Goal: Information Seeking & Learning: Learn about a topic

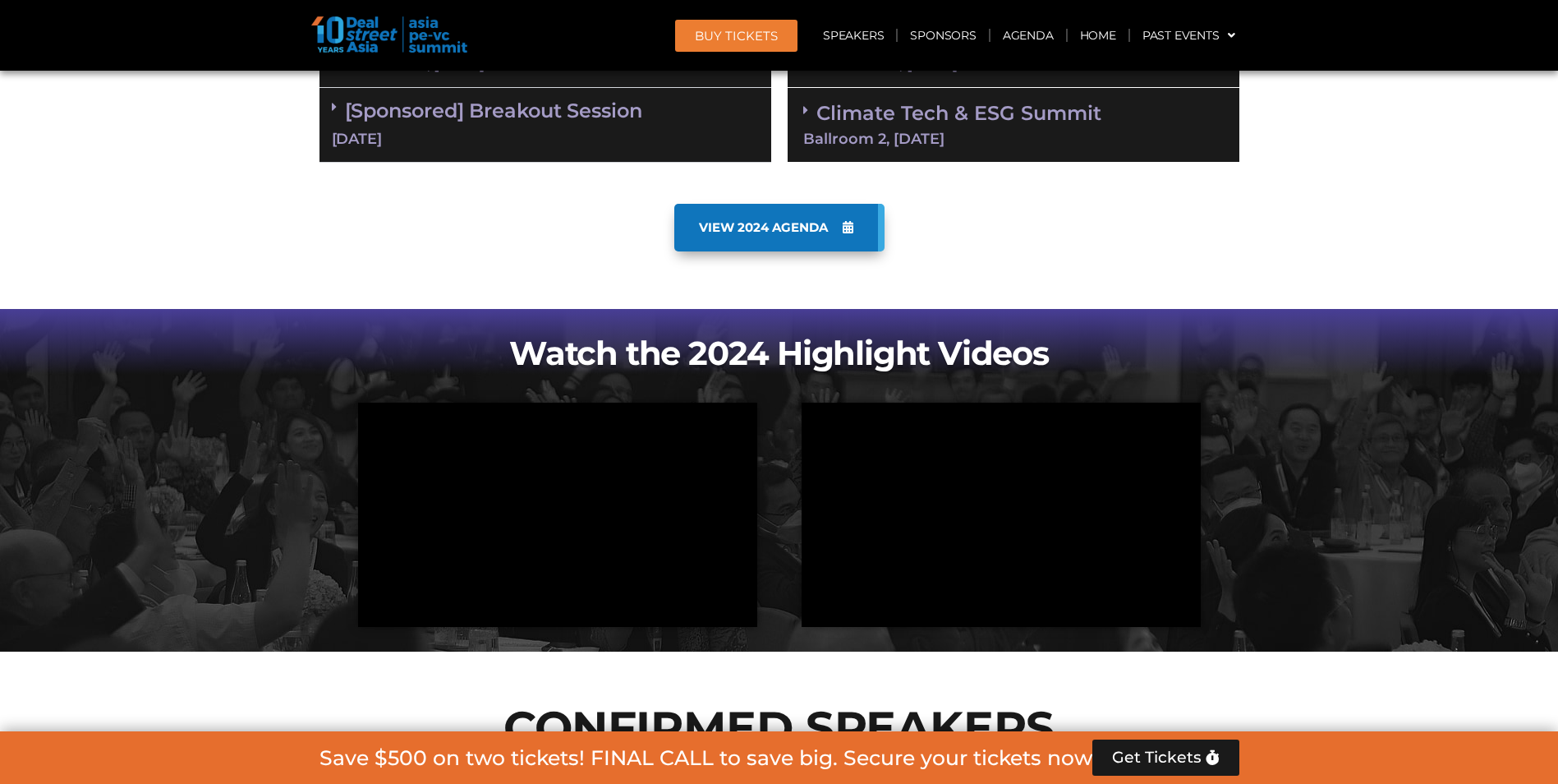
scroll to position [1807, 0]
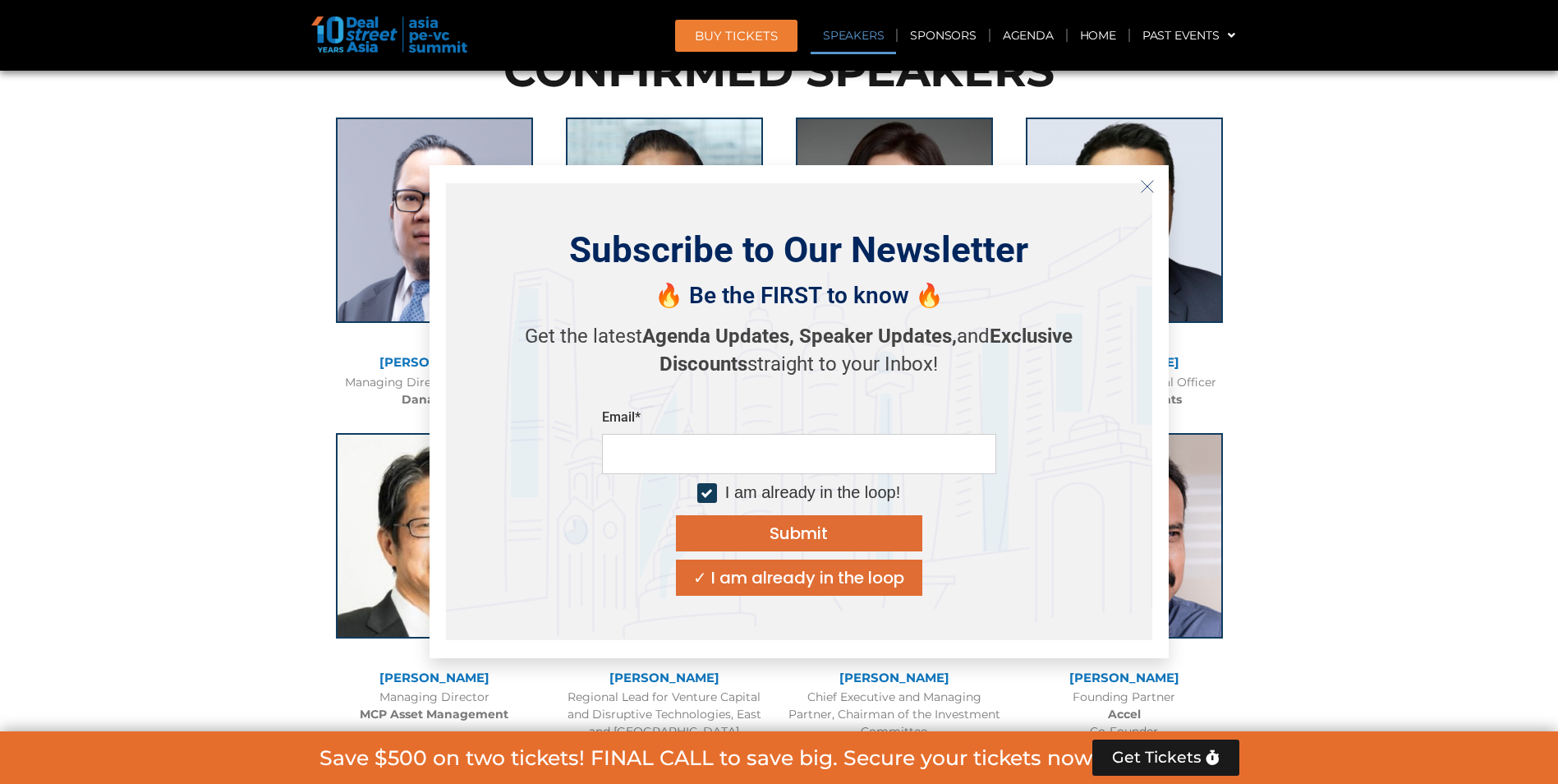
click at [872, 585] on div "✓ I am already in the loop" at bounding box center [799, 577] width 211 height 16
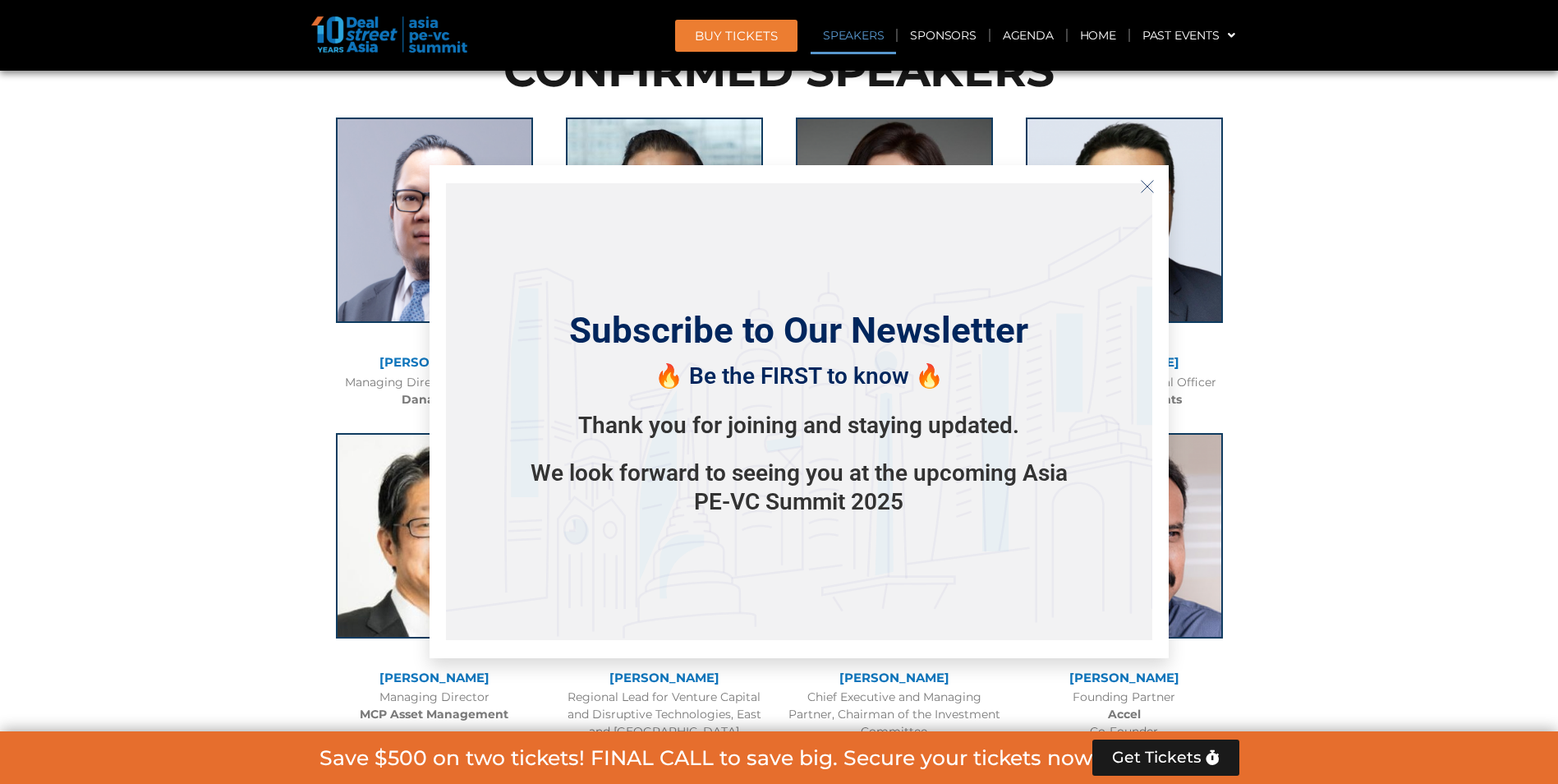
click at [993, 355] on div "🔥 Be the FIRST to know 🔥 Thank you for joining and staying updated. We look for…" at bounding box center [799, 434] width 575 height 163
click at [1145, 187] on icon "Close" at bounding box center [1147, 187] width 15 height 15
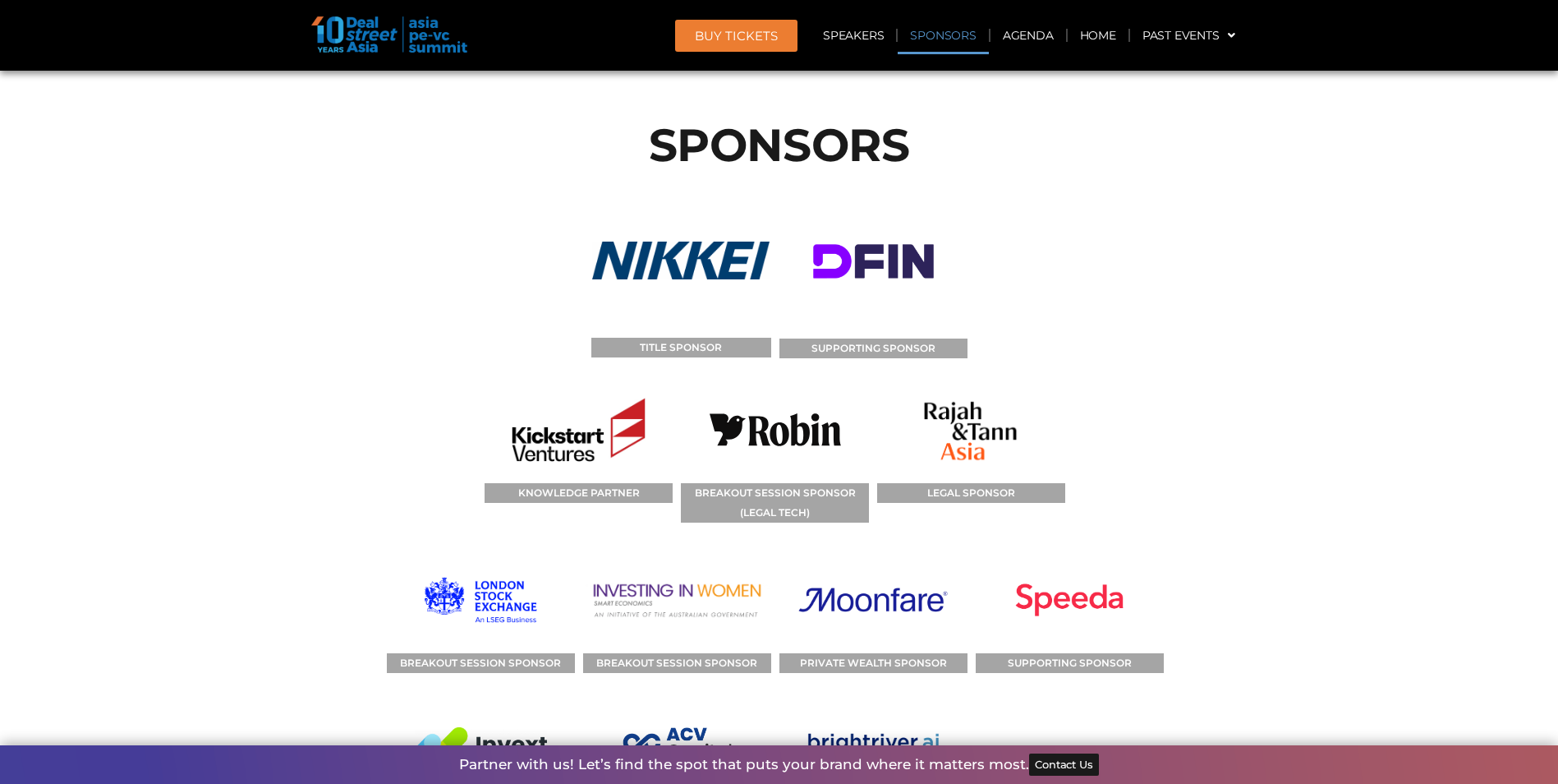
scroll to position [17742, 0]
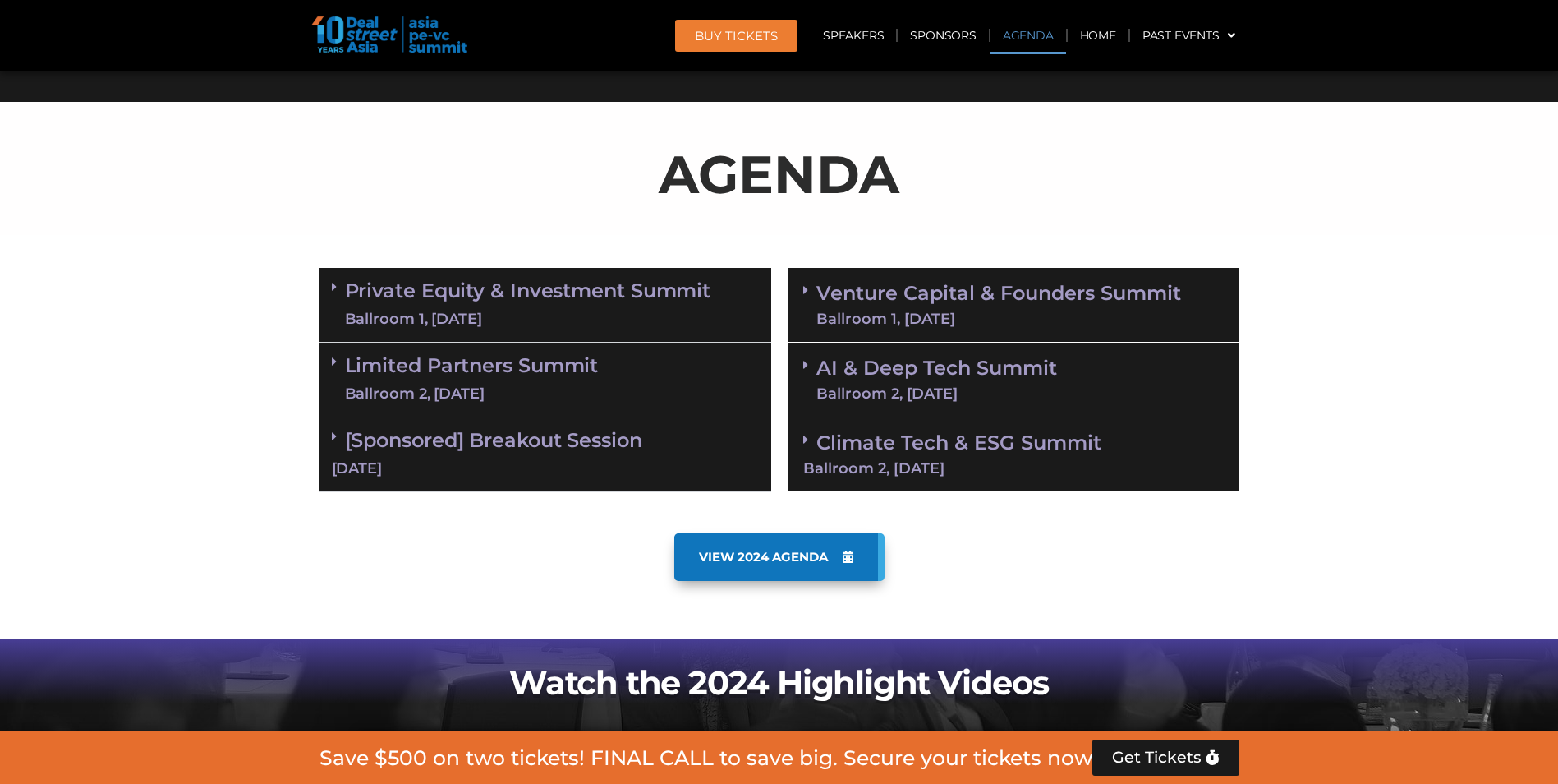
scroll to position [821, 0]
click at [682, 296] on link "Private Equity & Investment Summit Ballroom 1, 10 Sept" at bounding box center [528, 304] width 366 height 49
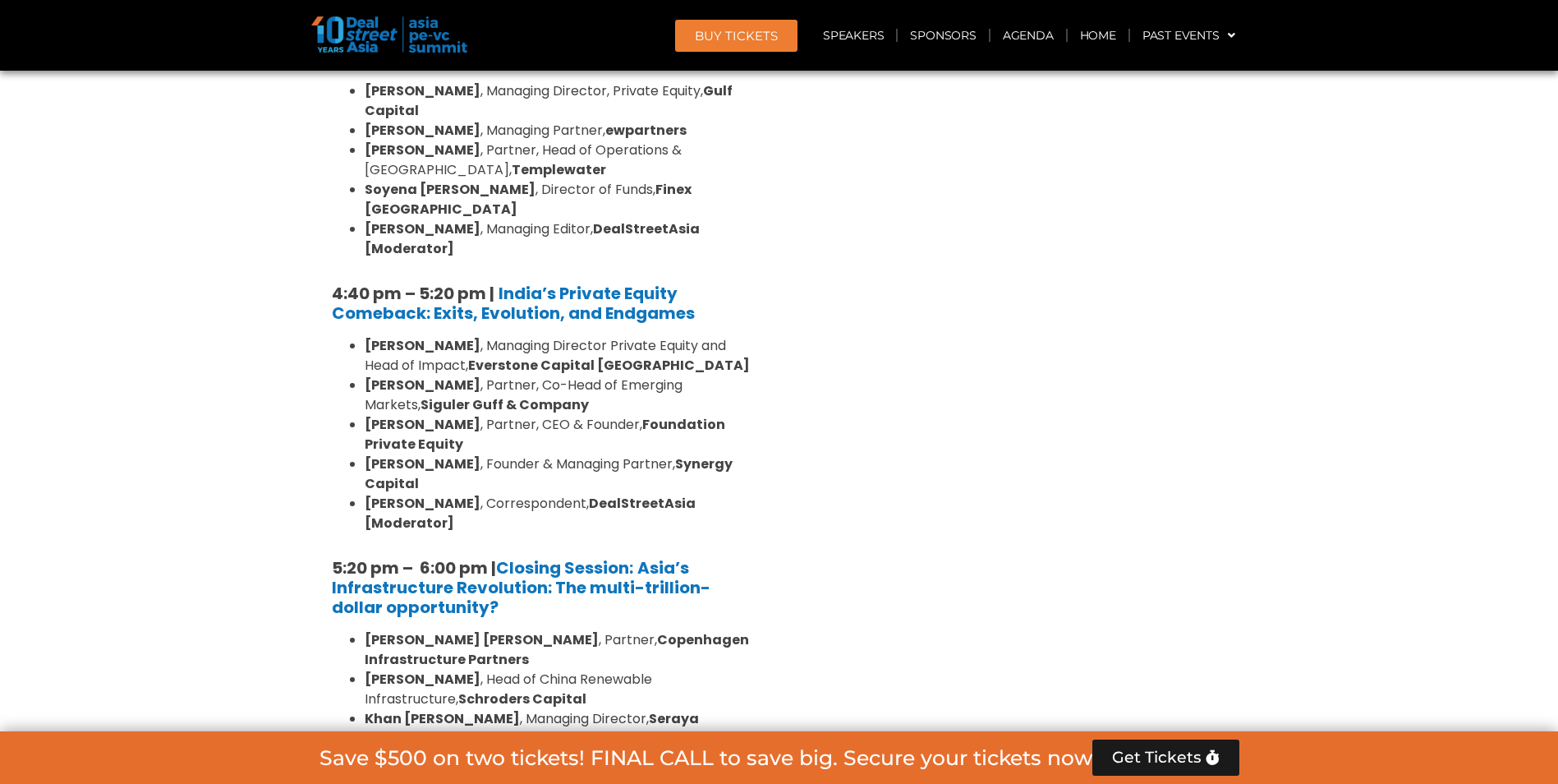
scroll to position [3121, 0]
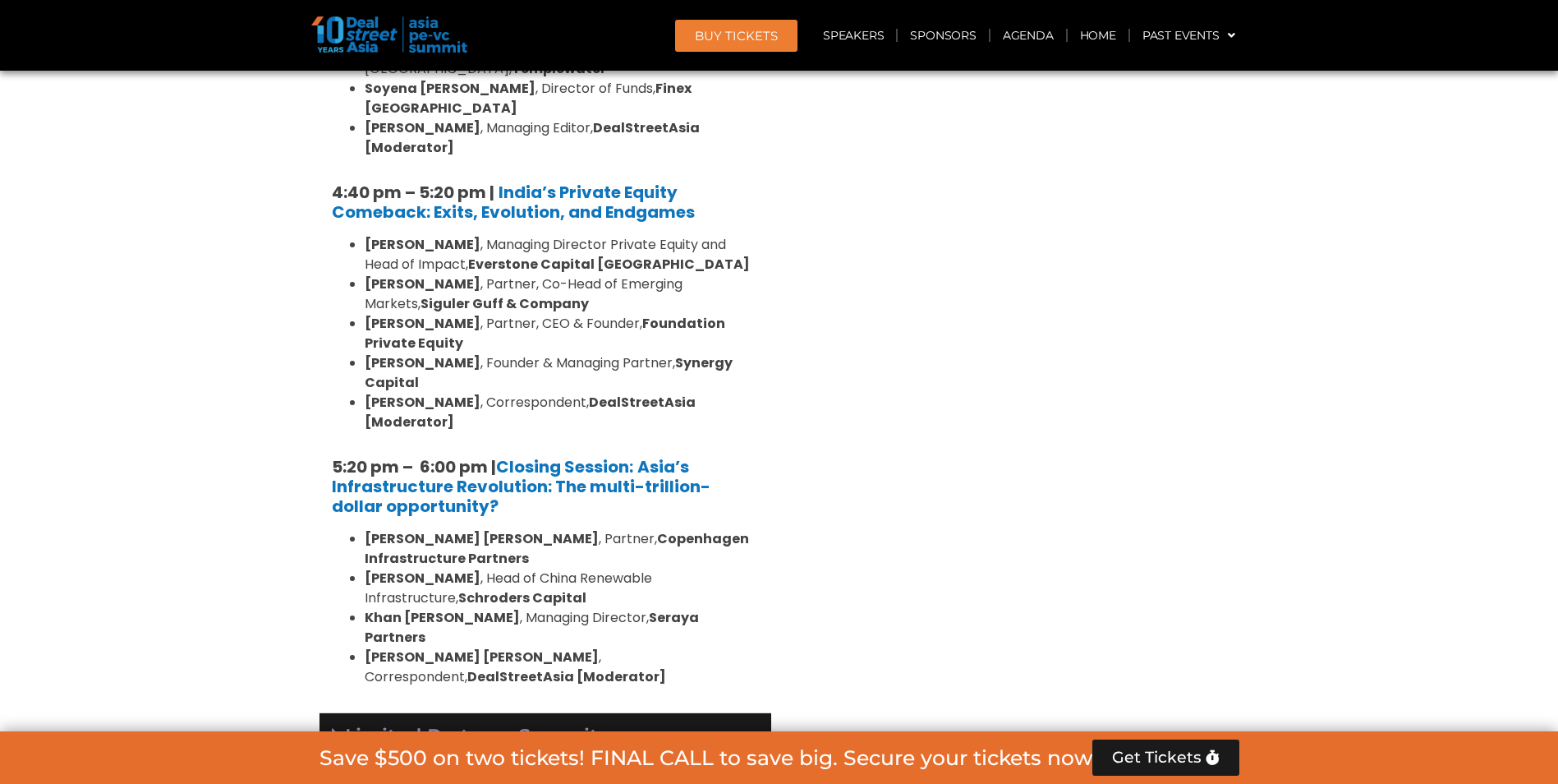
click at [650, 713] on div "Limited Partners Summit Ballroom 2, 10 Sept" at bounding box center [545, 750] width 452 height 75
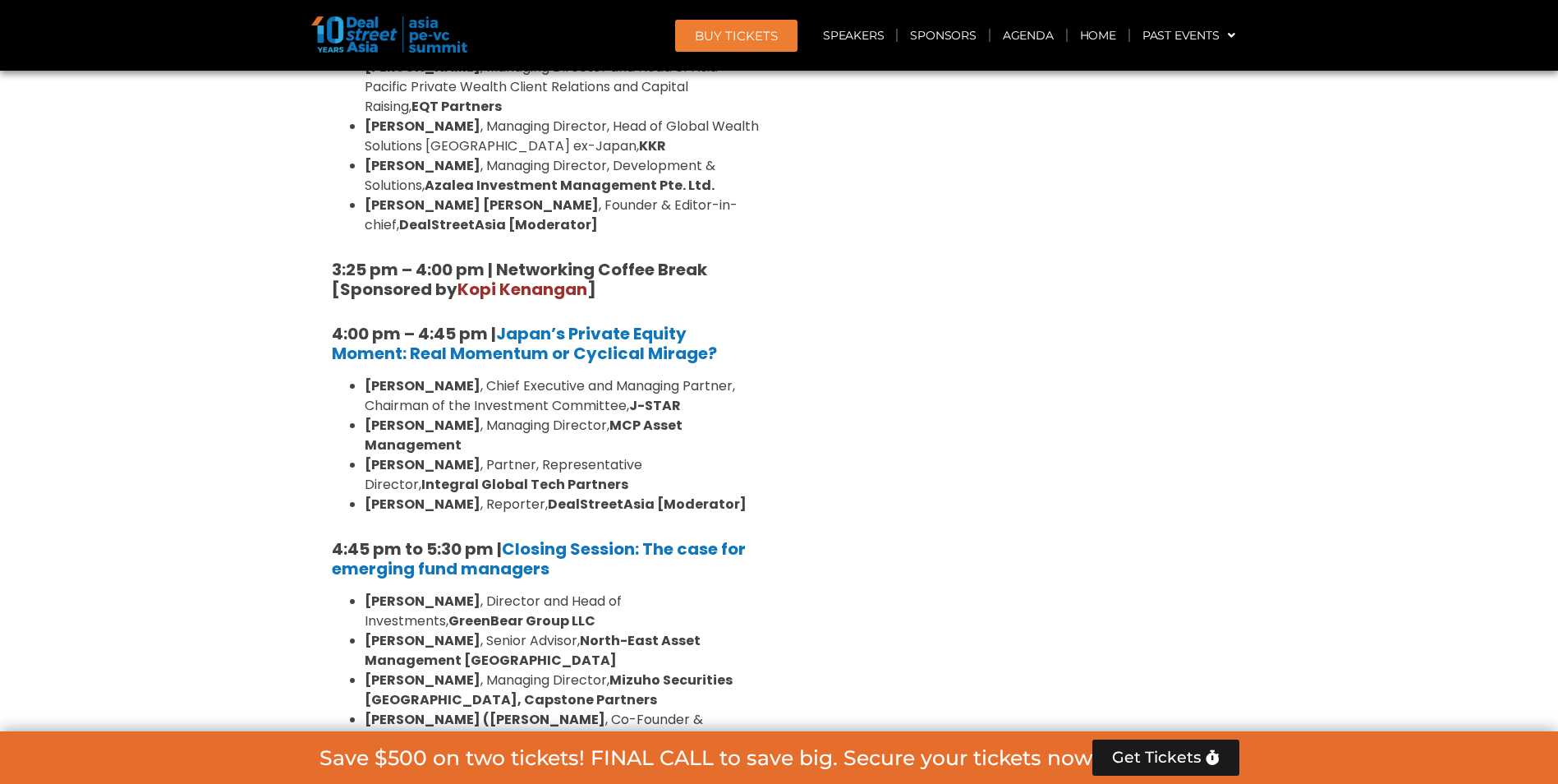
scroll to position [4928, 0]
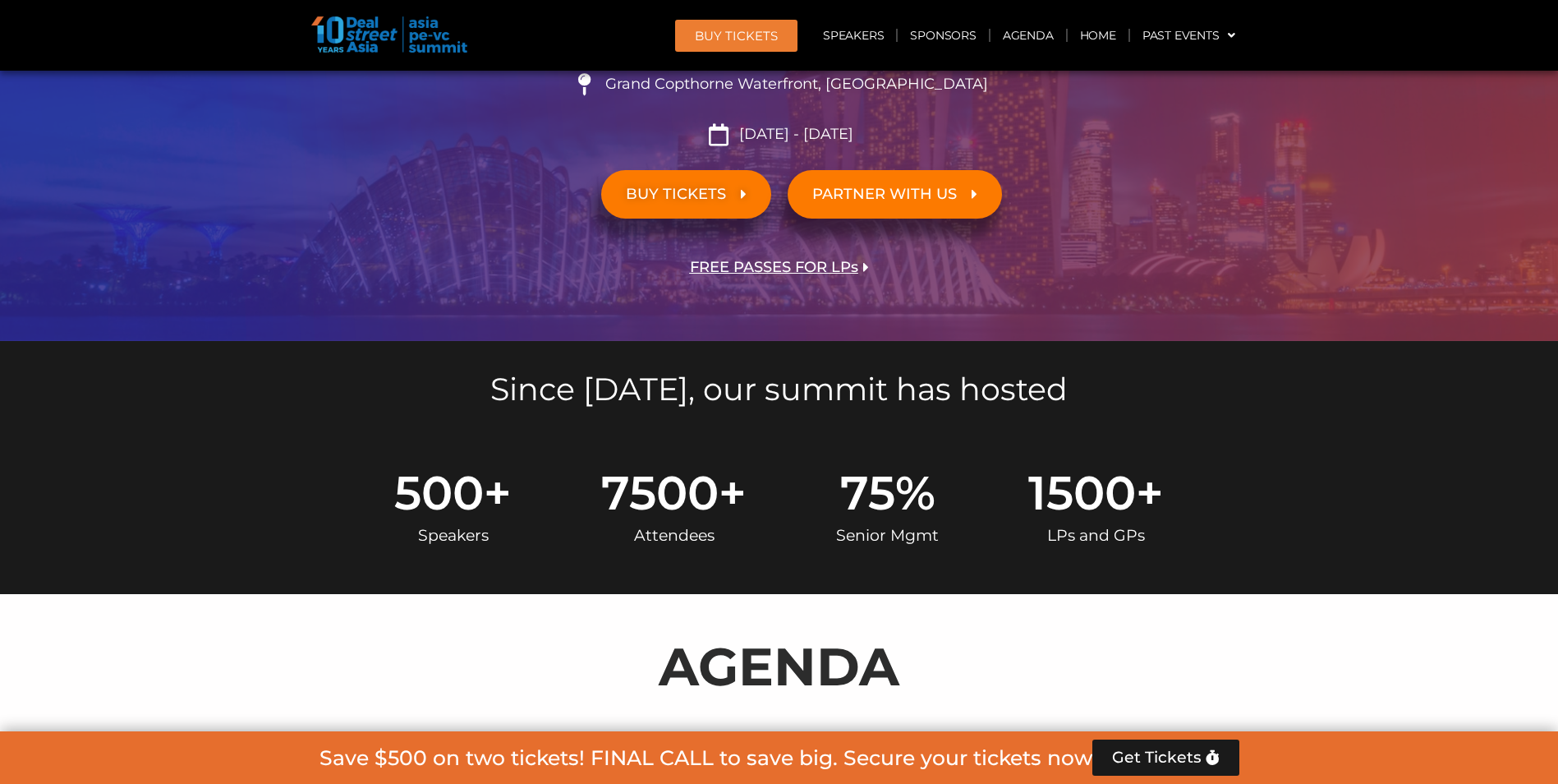
scroll to position [739, 0]
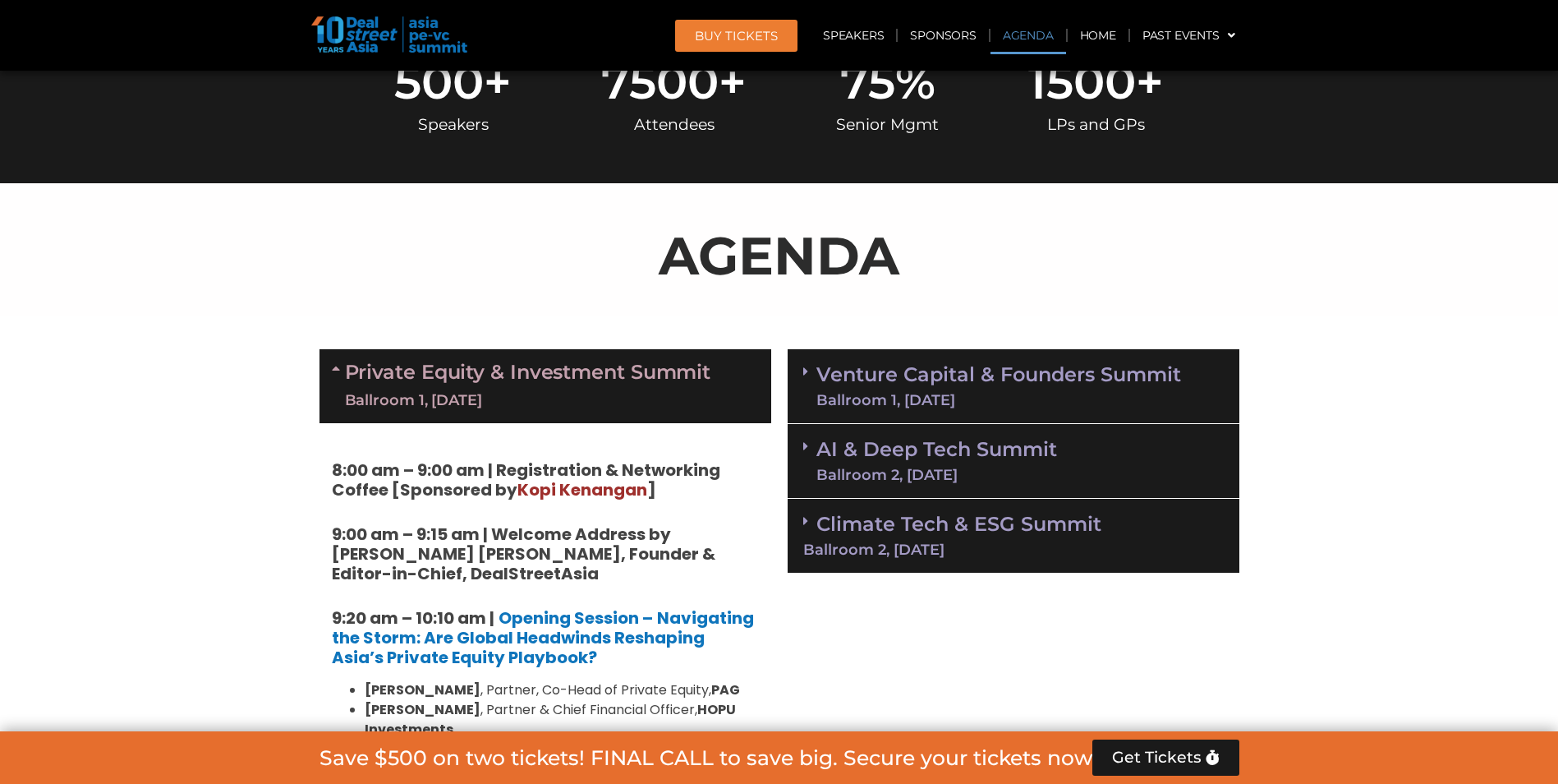
click at [1084, 365] on link "Venture Capital & Founders​ Summit Ballroom 1, 11 Sept" at bounding box center [999, 386] width 365 height 43
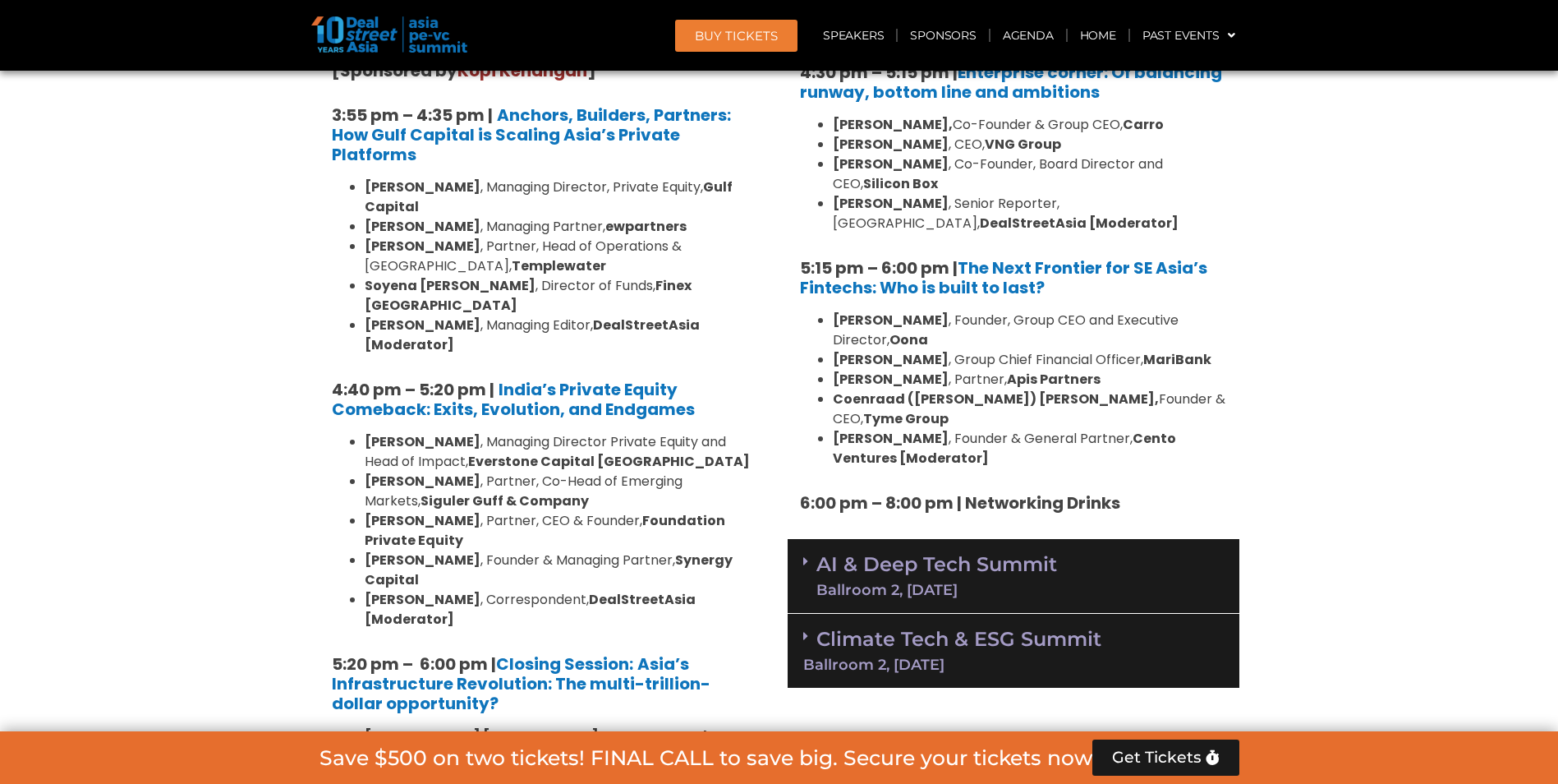
scroll to position [2957, 0]
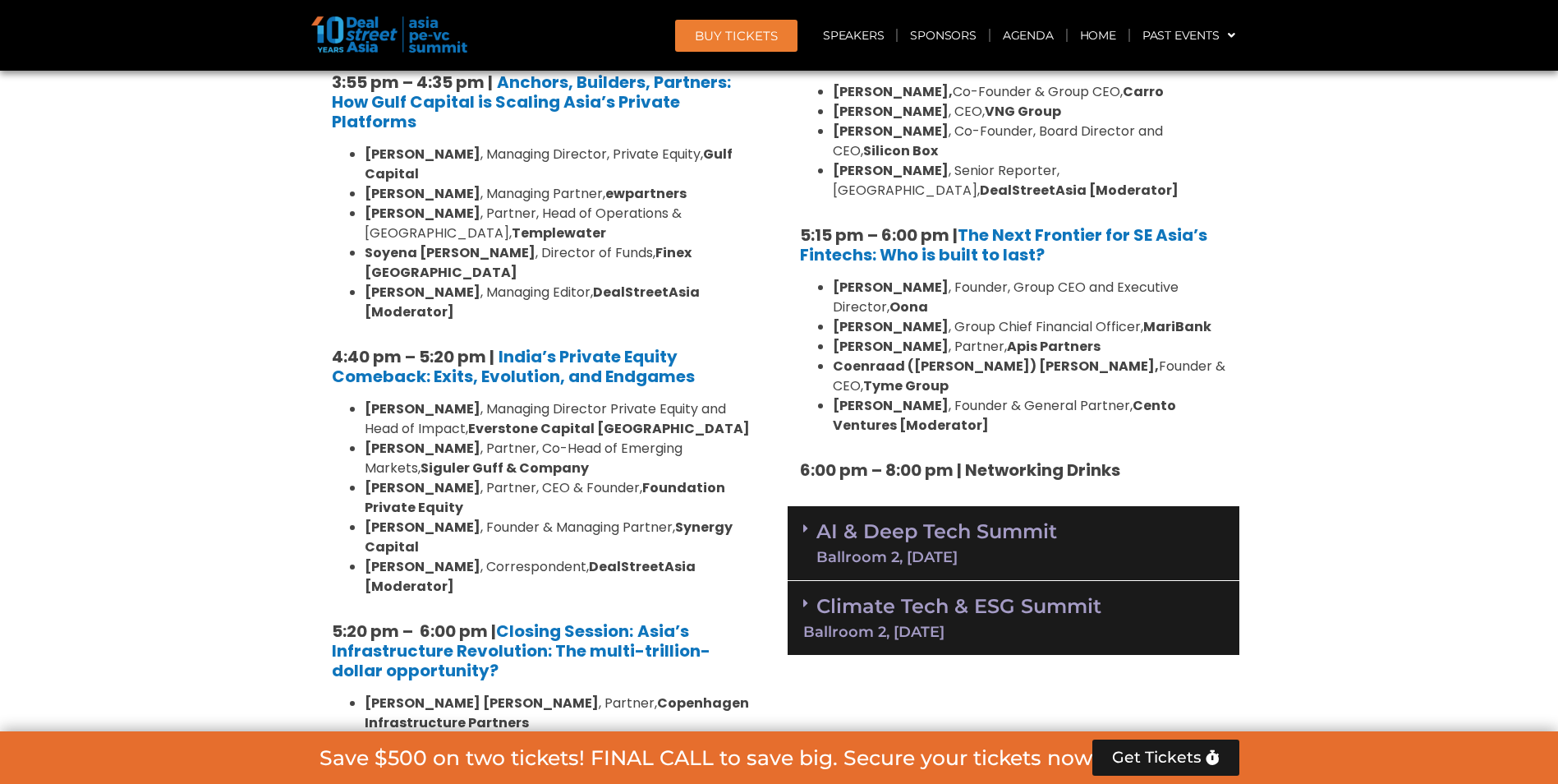
click at [1077, 506] on div "AI & Deep Tech Summit Ballroom 2, 11 Sept" at bounding box center [1013, 544] width 452 height 75
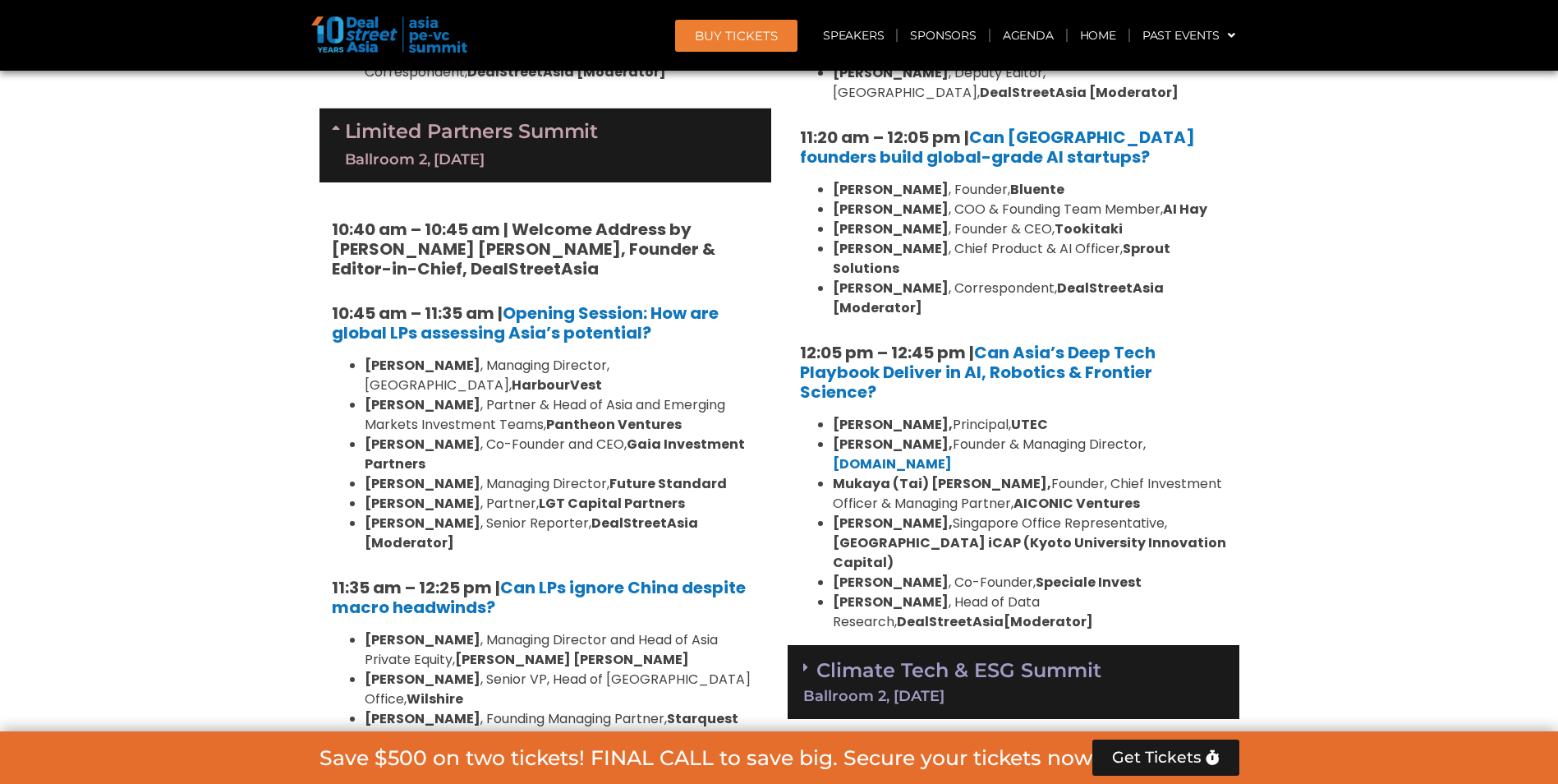
scroll to position [3778, 0]
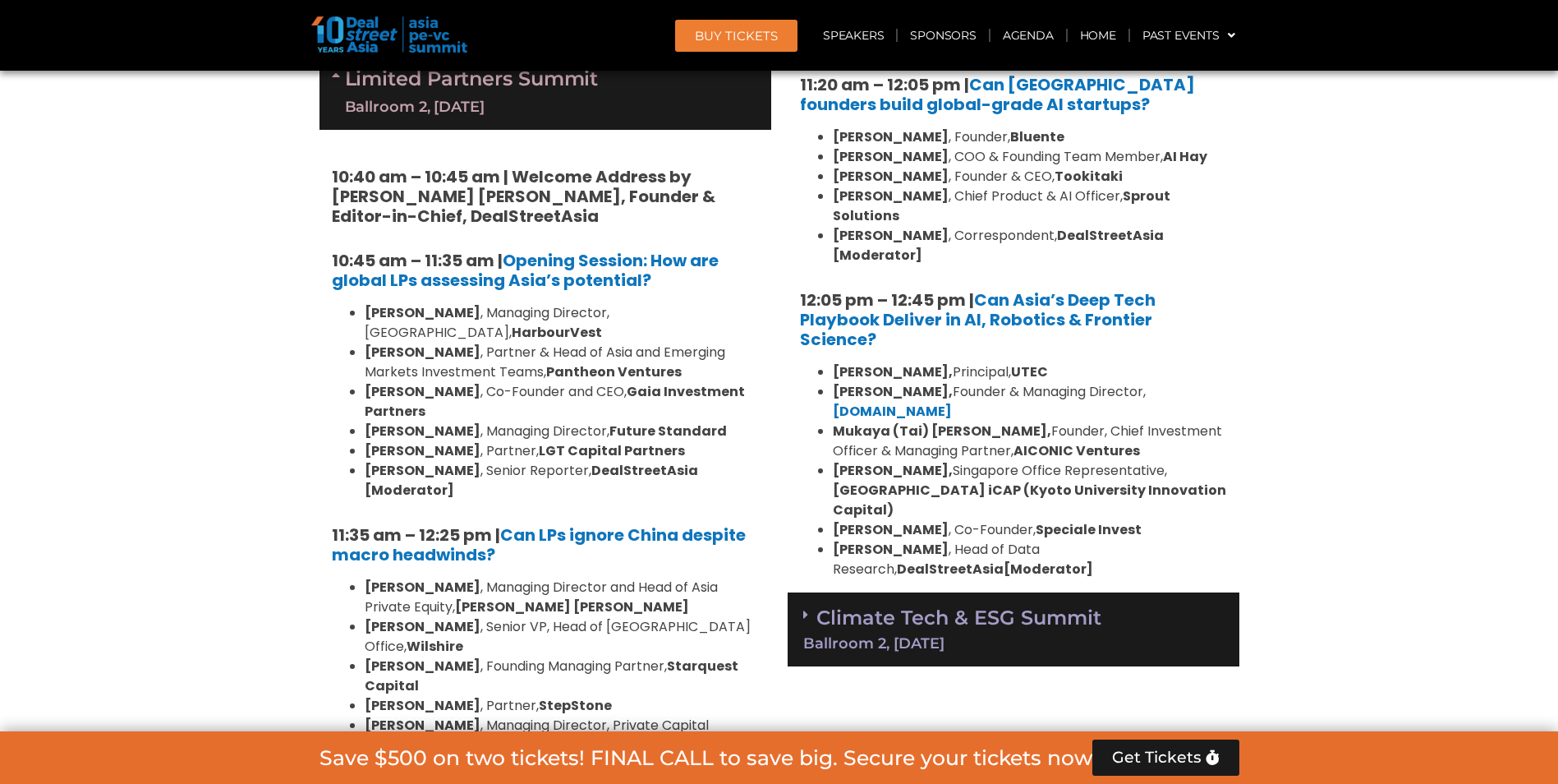
click at [1110, 592] on div "Climate Tech & ESG Summit Ballroom 2, 11 Sept" at bounding box center [1013, 629] width 452 height 75
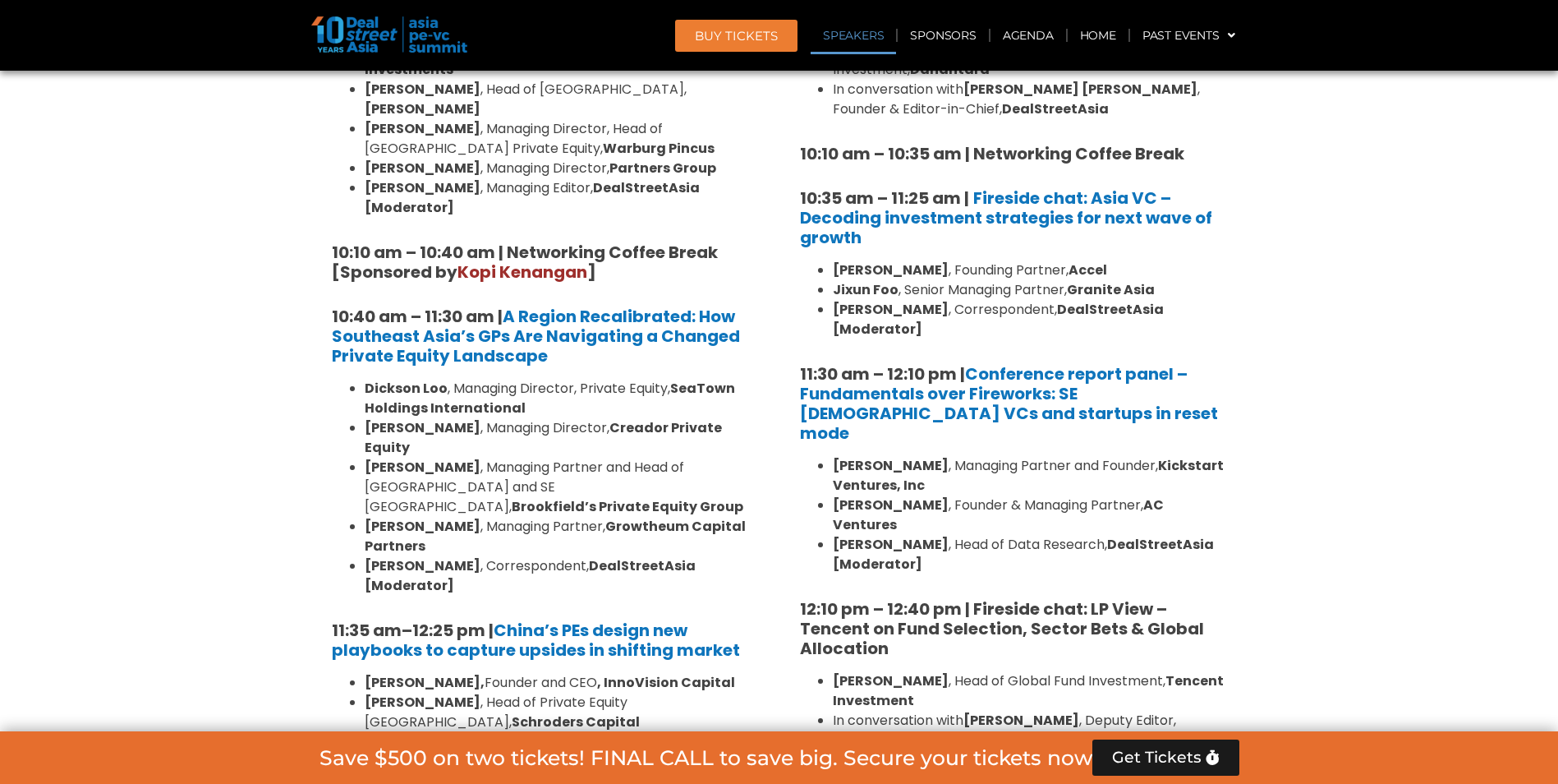
scroll to position [1150, 0]
